Goal: Book appointment/travel/reservation

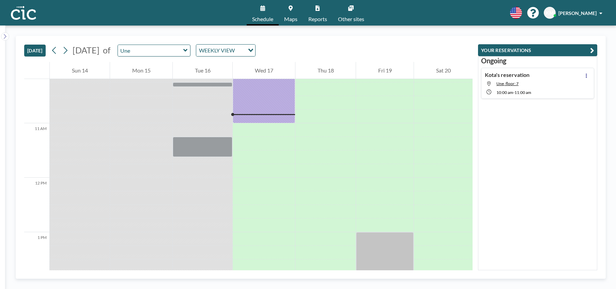
scroll to position [572, 0]
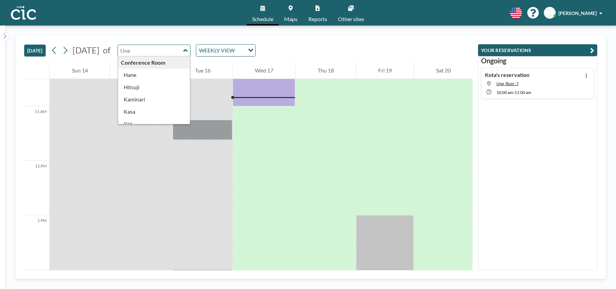
click at [181, 55] on input "text" at bounding box center [150, 50] width 65 height 11
type input "Une"
click at [297, 20] on span "Maps" at bounding box center [290, 18] width 13 height 5
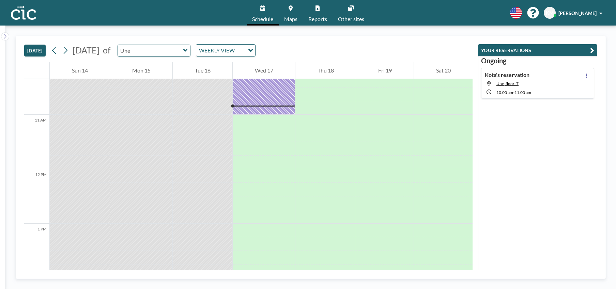
click at [165, 54] on input "text" at bounding box center [150, 50] width 65 height 11
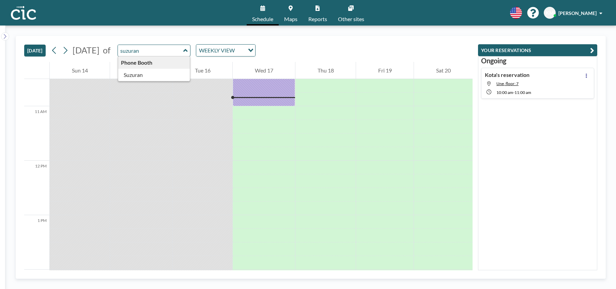
type input "Suzuran"
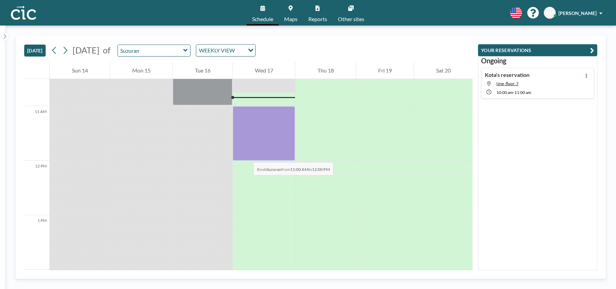
drag, startPoint x: 246, startPoint y: 112, endPoint x: 246, endPoint y: 155, distance: 42.9
click at [246, 155] on div at bounding box center [264, 133] width 62 height 55
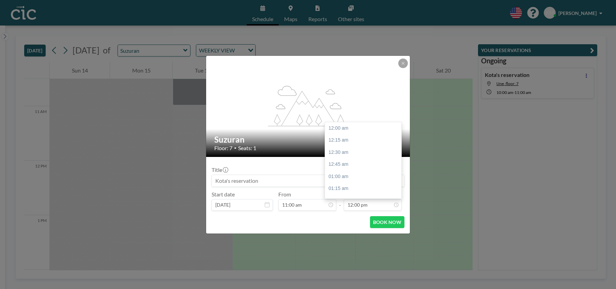
scroll to position [582, 0]
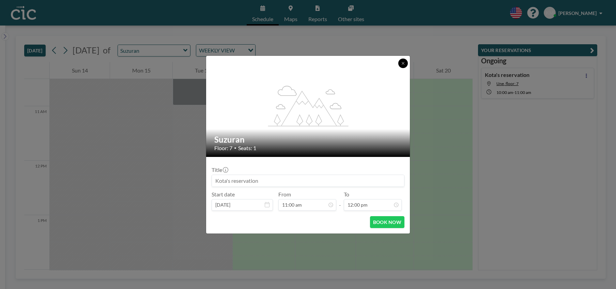
click at [405, 66] on button at bounding box center [403, 64] width 10 height 10
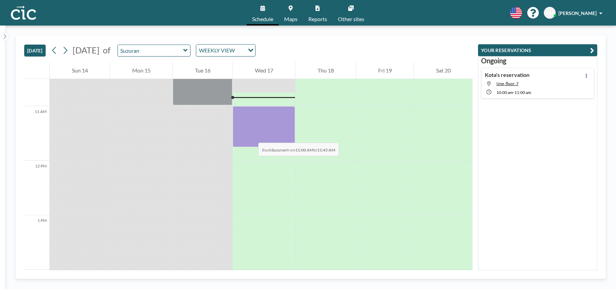
drag, startPoint x: 245, startPoint y: 110, endPoint x: 251, endPoint y: 136, distance: 26.3
click at [251, 136] on div at bounding box center [264, 126] width 62 height 41
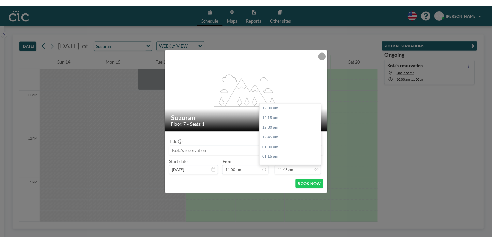
scroll to position [570, 0]
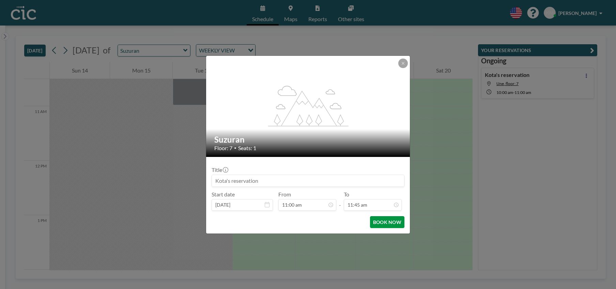
click at [380, 220] on button "BOOK NOW" at bounding box center [387, 222] width 34 height 12
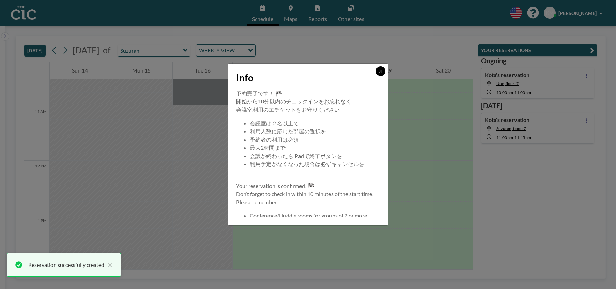
click at [382, 70] on icon at bounding box center [381, 71] width 4 height 4
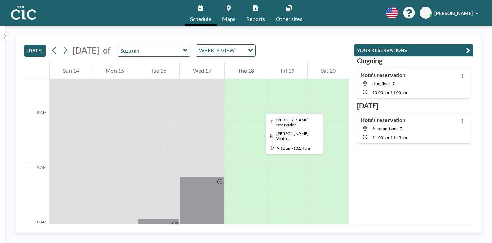
scroll to position [429, 0]
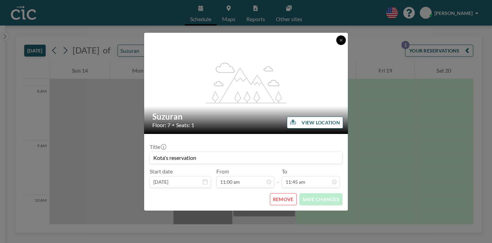
click at [339, 42] on icon at bounding box center [341, 40] width 4 height 4
